Goal: Task Accomplishment & Management: Manage account settings

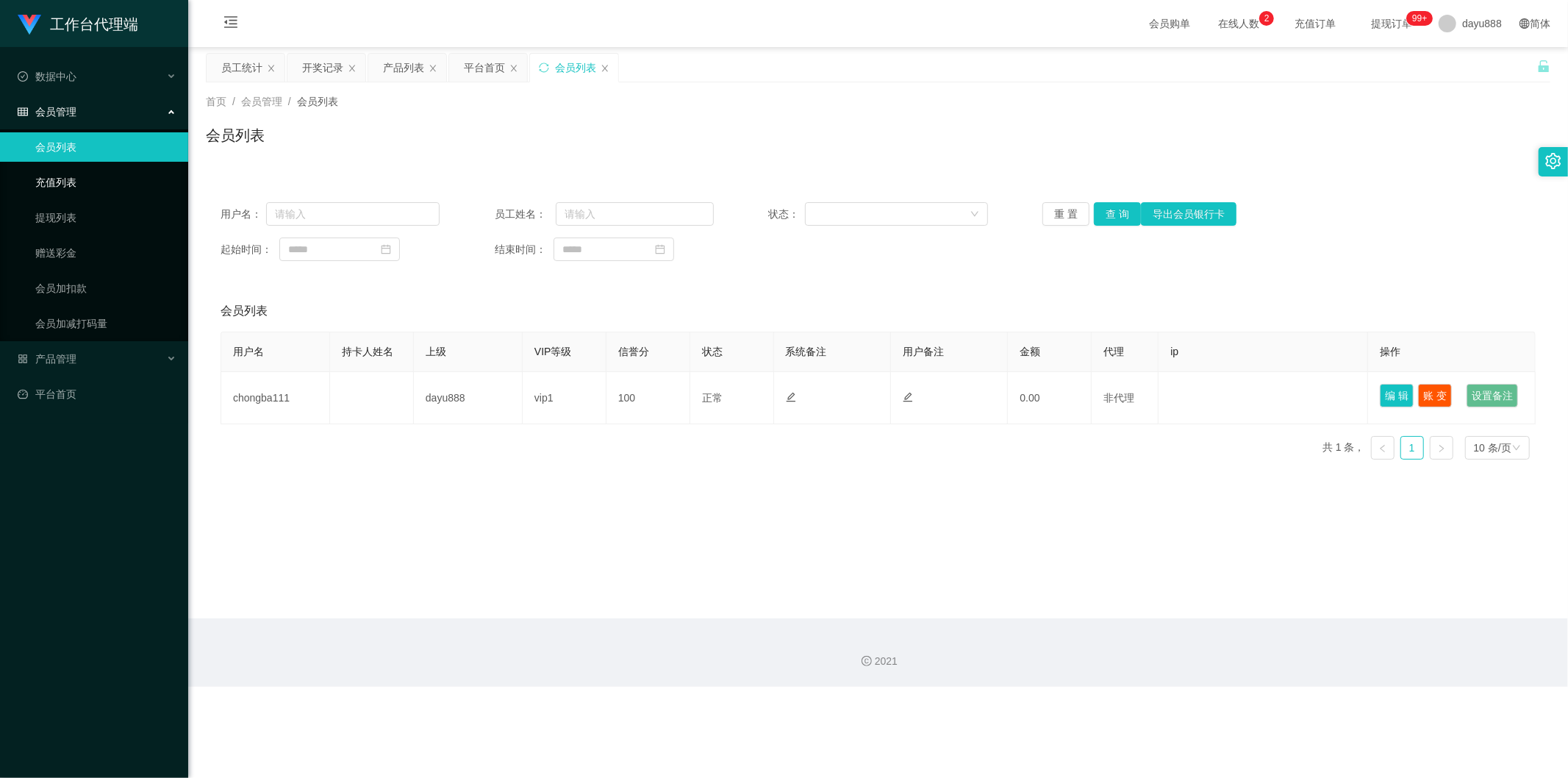
click at [97, 178] on link "充值列表" at bounding box center [106, 182] width 141 height 29
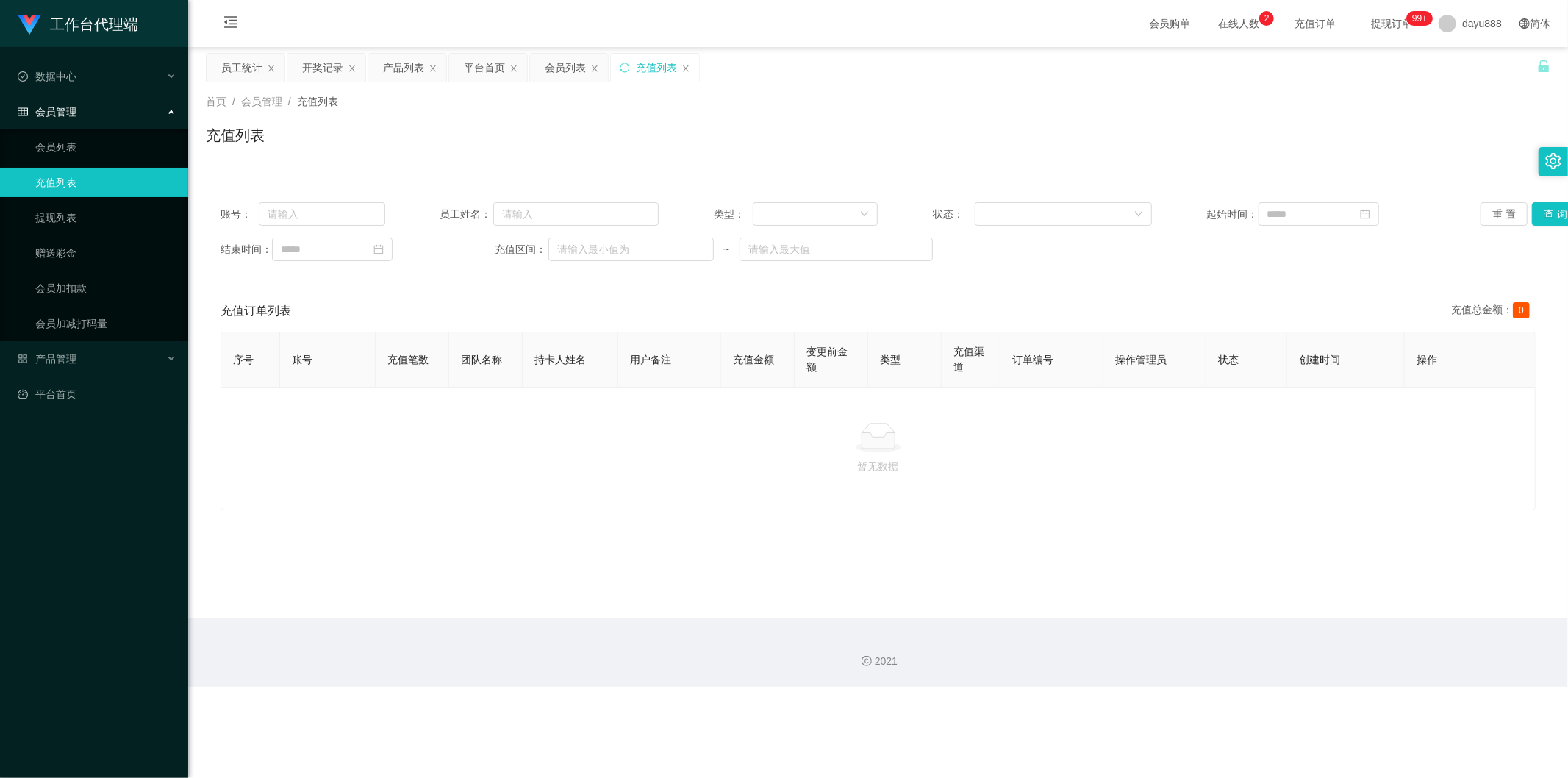
click at [93, 195] on link "充值列表" at bounding box center [106, 182] width 141 height 29
click at [90, 209] on link "提现列表" at bounding box center [106, 217] width 141 height 29
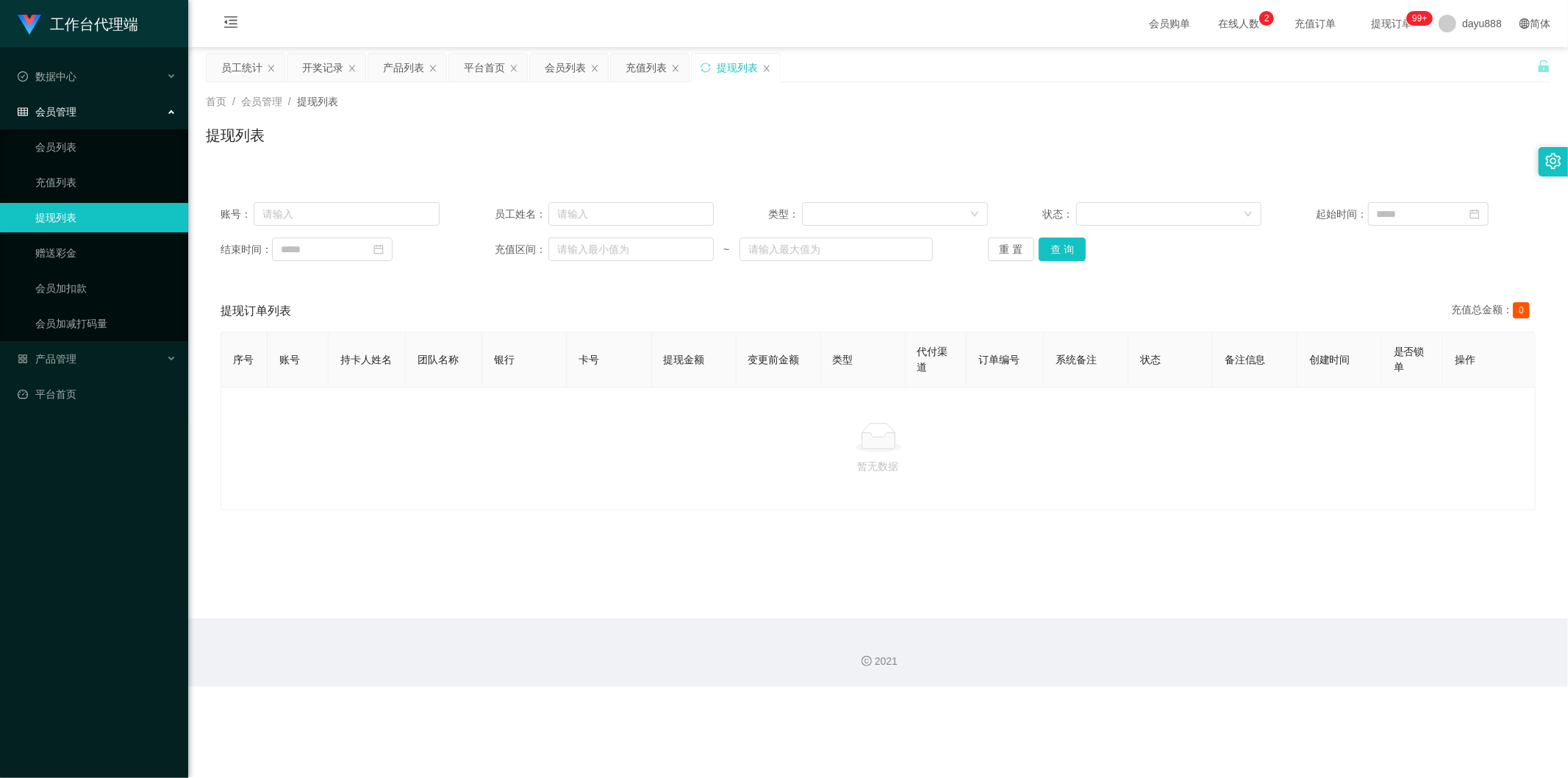
click at [1223, 10] on span "在线人数 0 1 2 3 4 5 6 7 8 9 0 1 2 3 4 5 6 7 8 9 0 1 2 3 4 5 6 7 8 9" at bounding box center [1239, 23] width 77 height 47
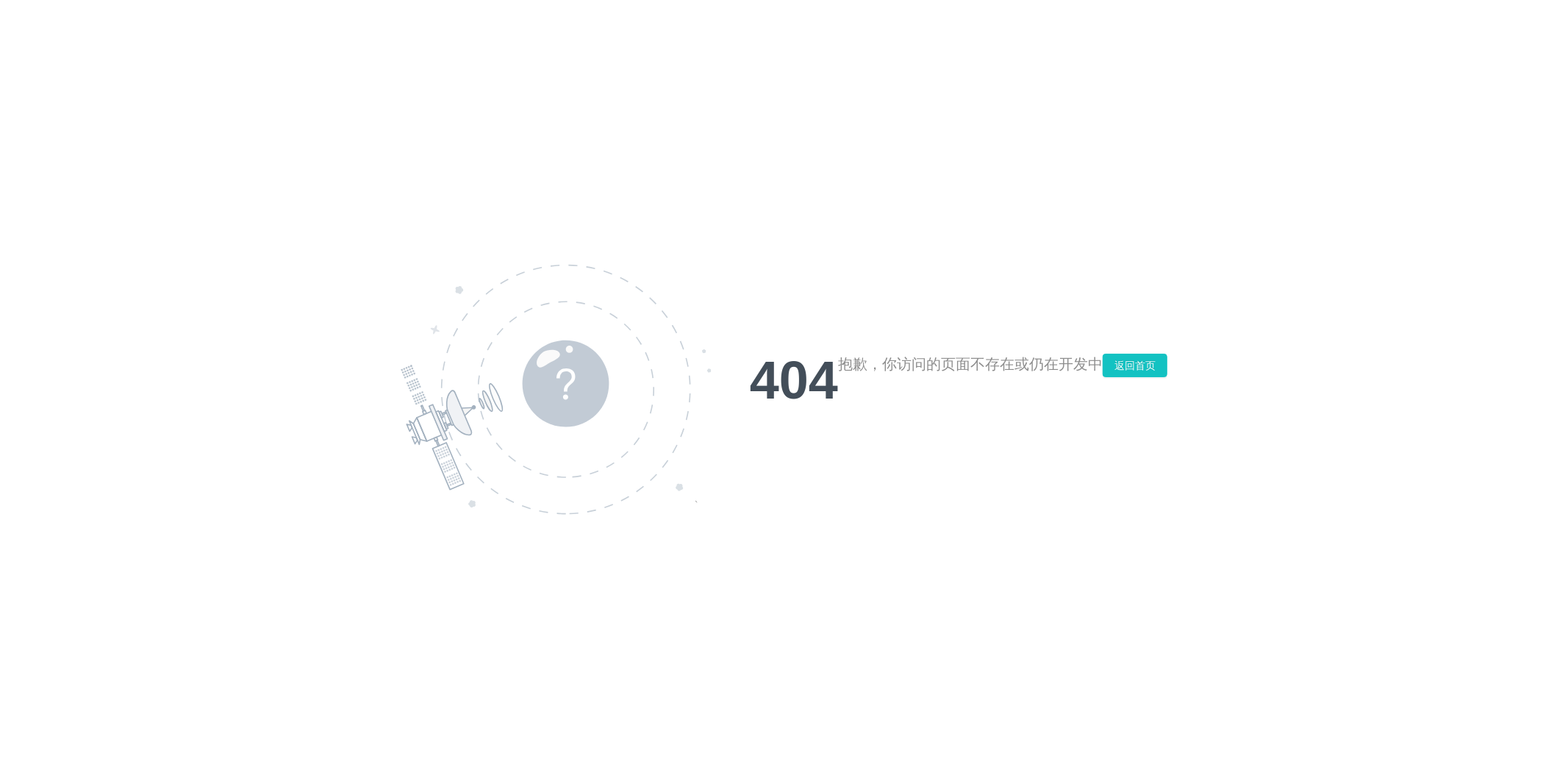
click at [1142, 343] on div "404 抱歉，你访问的页面不存在或仍在开发中 返回首页" at bounding box center [784, 389] width 1568 height 778
click at [1142, 365] on button "返回首页" at bounding box center [1135, 365] width 65 height 23
click at [1155, 368] on button "返回首页" at bounding box center [1135, 365] width 65 height 23
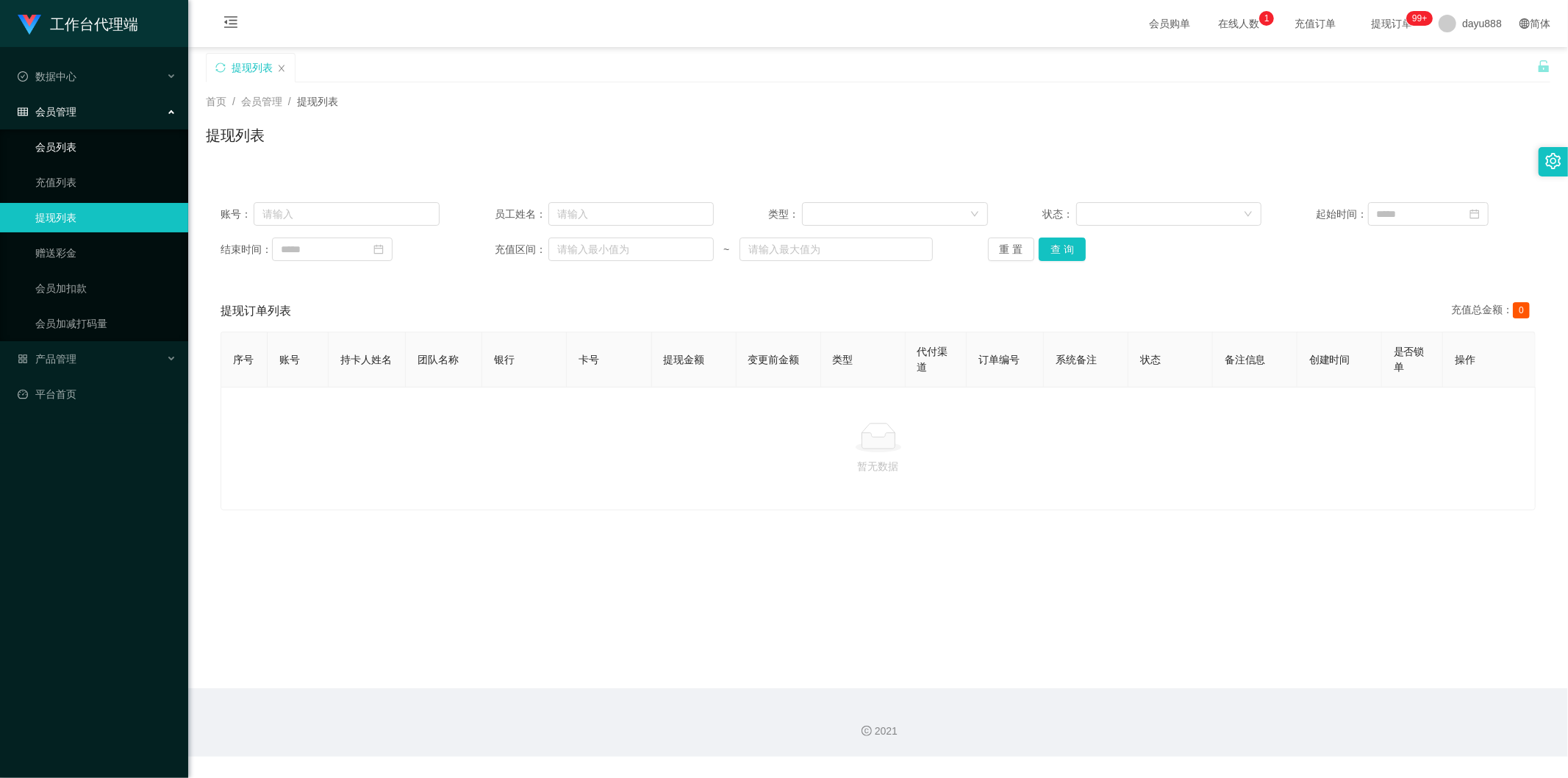
click at [106, 147] on link "会员列表" at bounding box center [106, 146] width 141 height 29
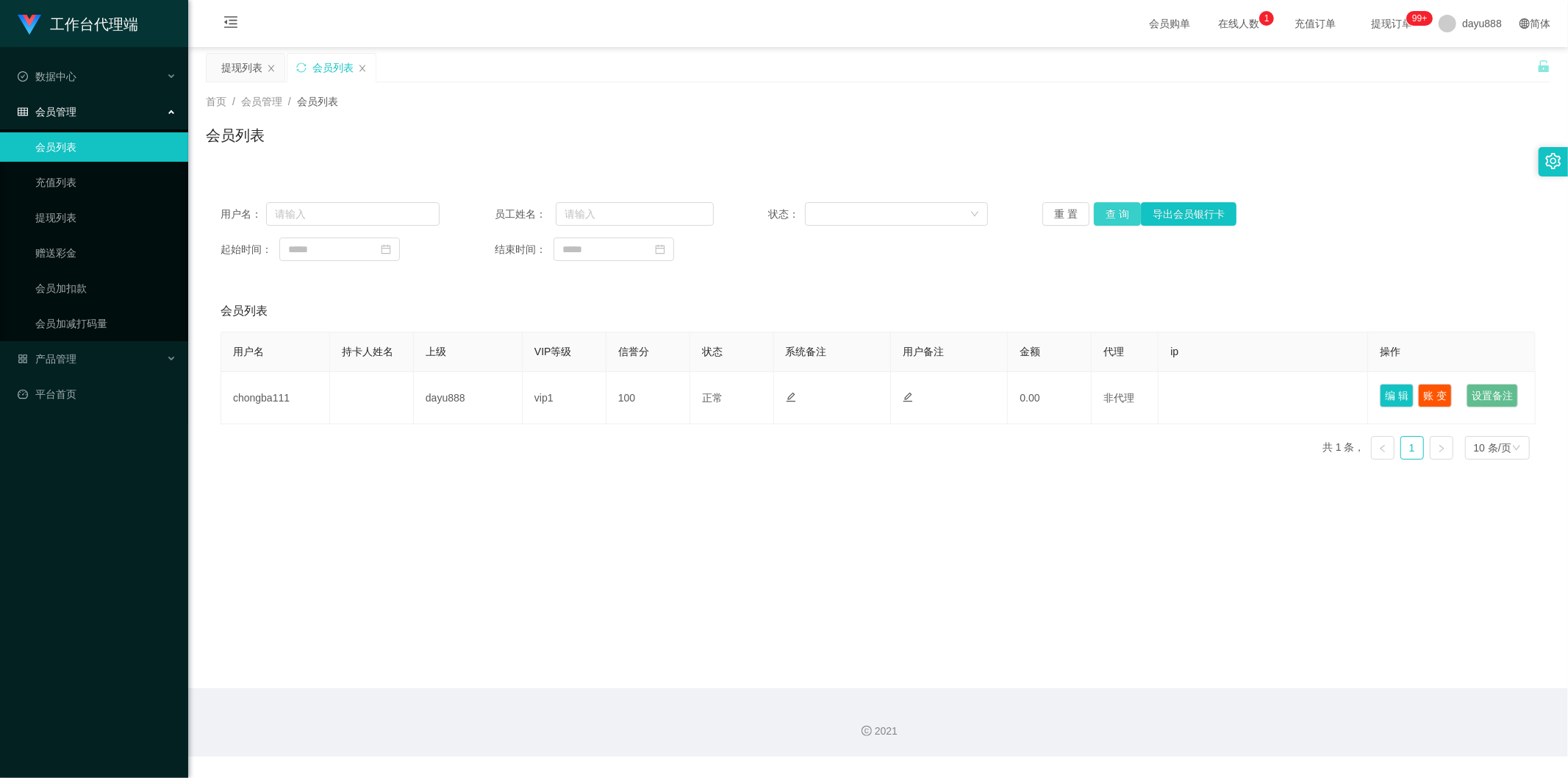
click at [1122, 219] on button "查 询" at bounding box center [1117, 214] width 47 height 23
